Goal: Task Accomplishment & Management: Manage account settings

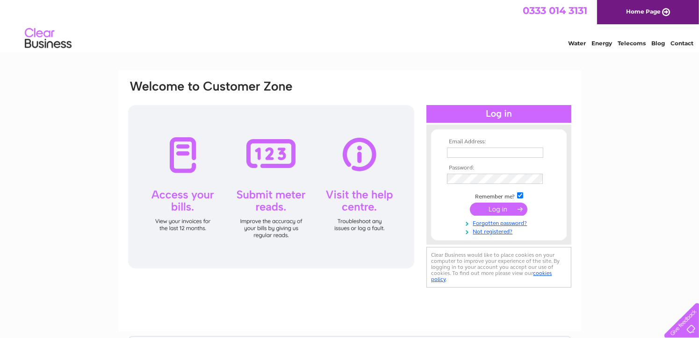
type input "[EMAIL_ADDRESS][DOMAIN_NAME]"
click at [495, 206] on input "submit" at bounding box center [498, 209] width 57 height 13
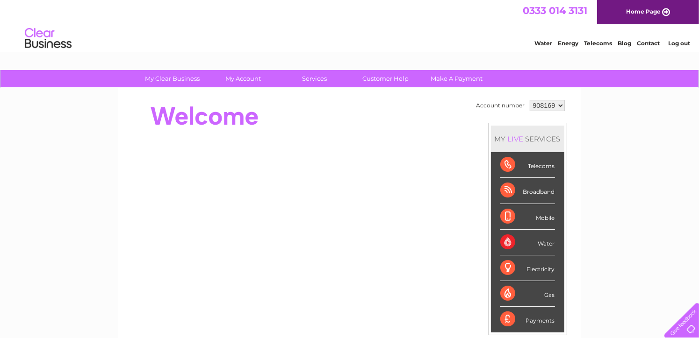
click at [557, 104] on select "908169 918020" at bounding box center [547, 105] width 35 height 11
select select "918020"
click at [530, 100] on select "908169 918020" at bounding box center [547, 105] width 35 height 11
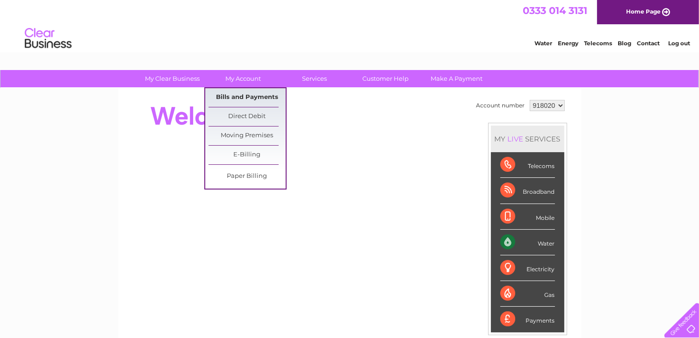
click at [247, 97] on link "Bills and Payments" at bounding box center [246, 97] width 77 height 19
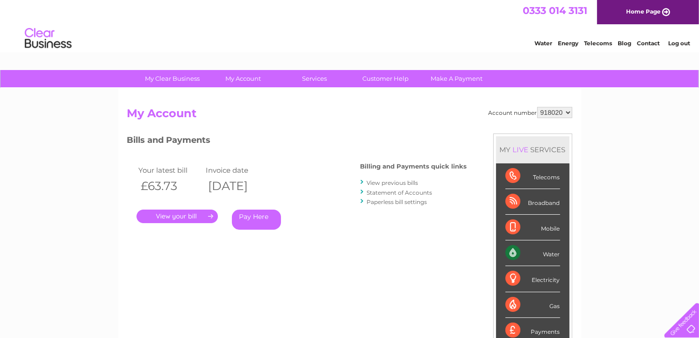
click at [188, 217] on link "." at bounding box center [176, 217] width 81 height 14
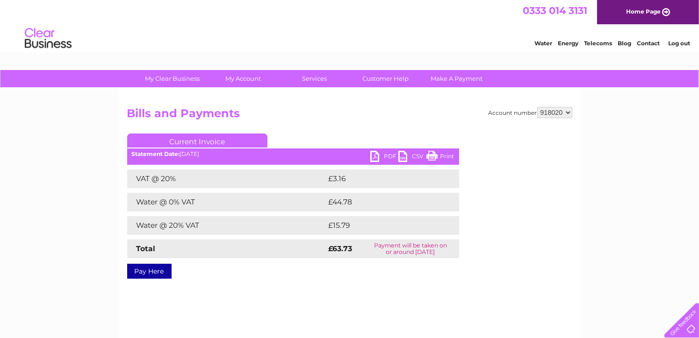
click at [372, 156] on link "PDF" at bounding box center [384, 158] width 28 height 14
